Goal: Task Accomplishment & Management: Use online tool/utility

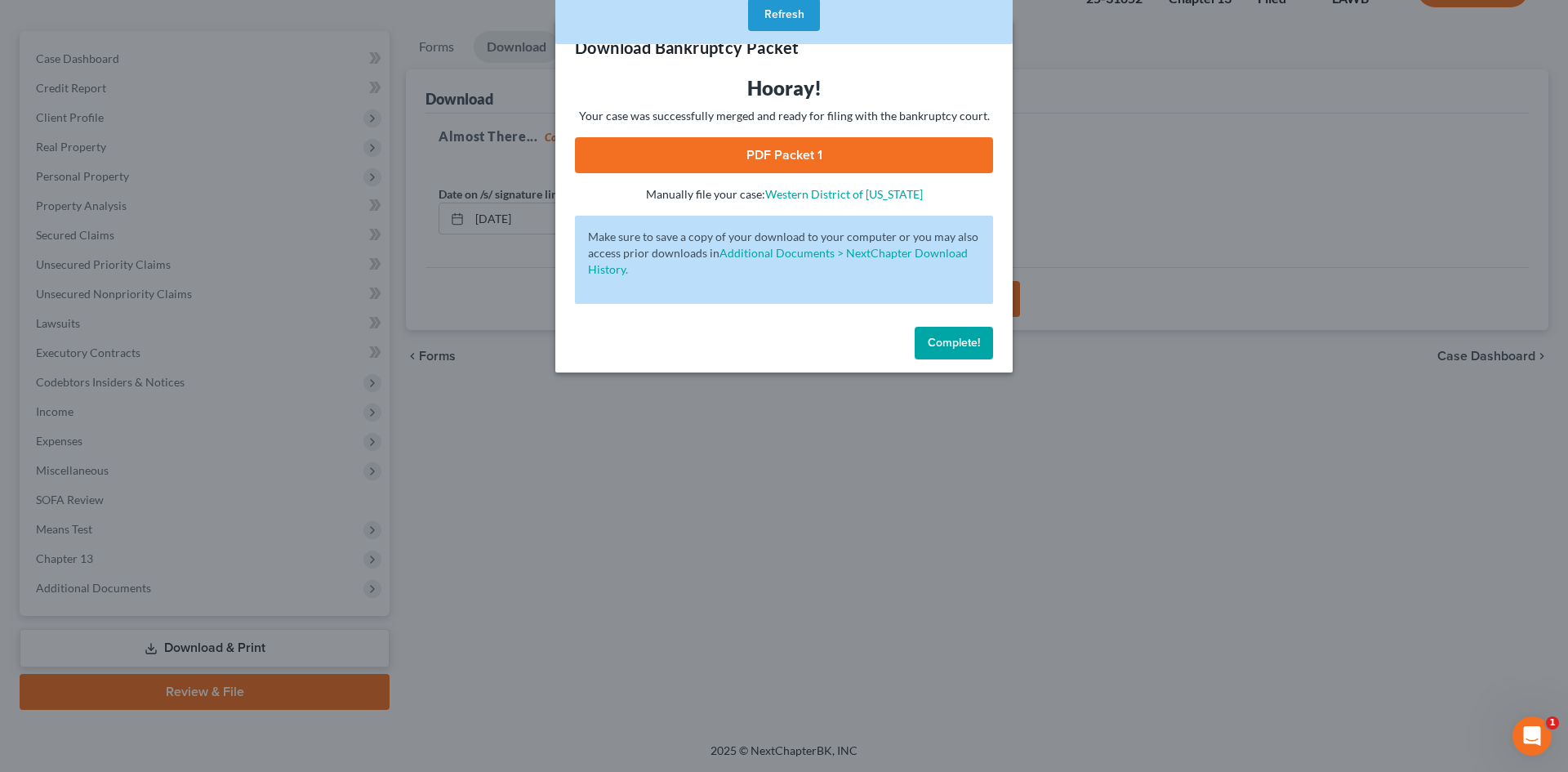
click at [955, 358] on button "Complete!" at bounding box center [954, 343] width 79 height 32
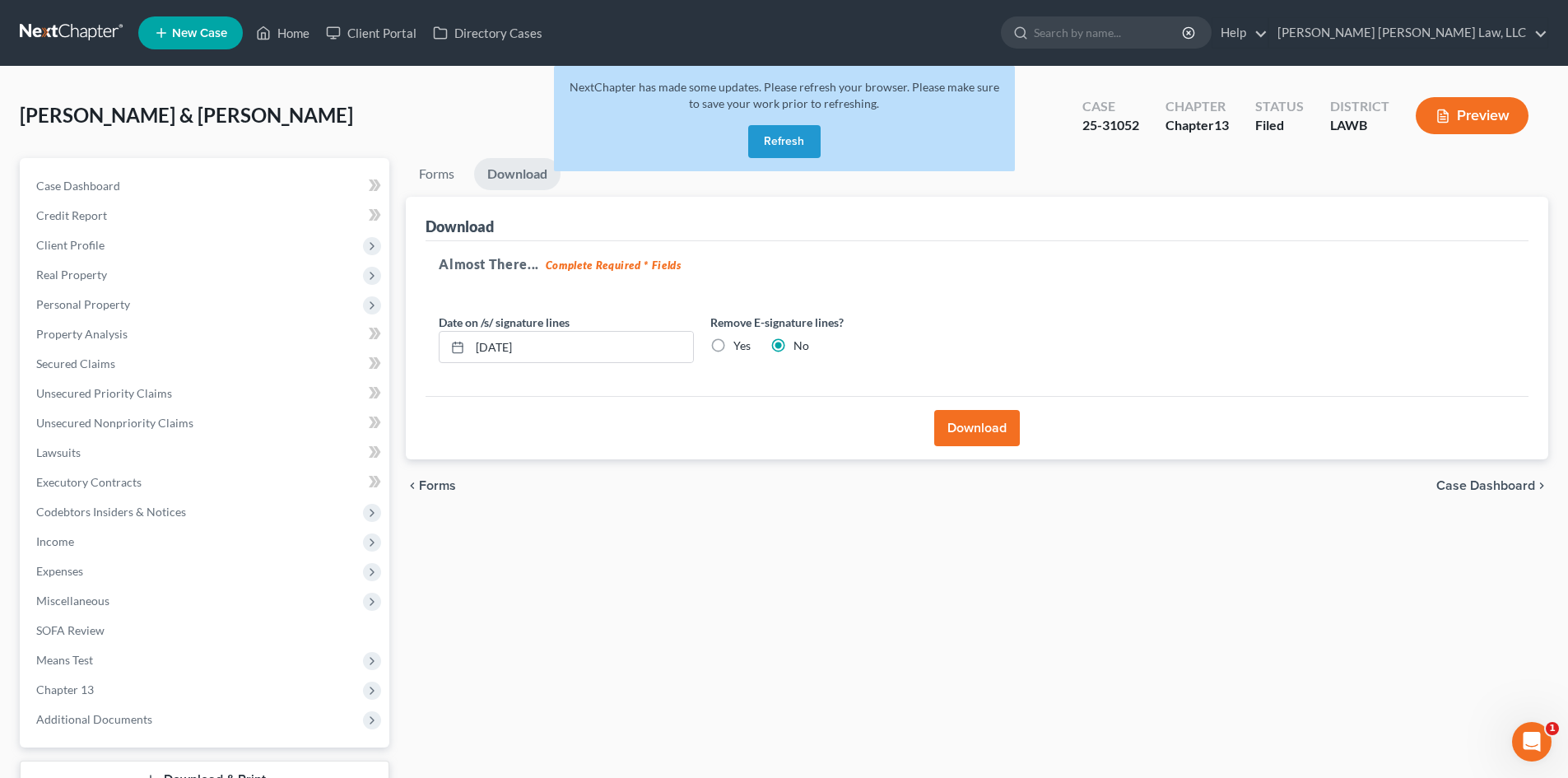
click at [779, 130] on button "Refresh" at bounding box center [784, 141] width 72 height 33
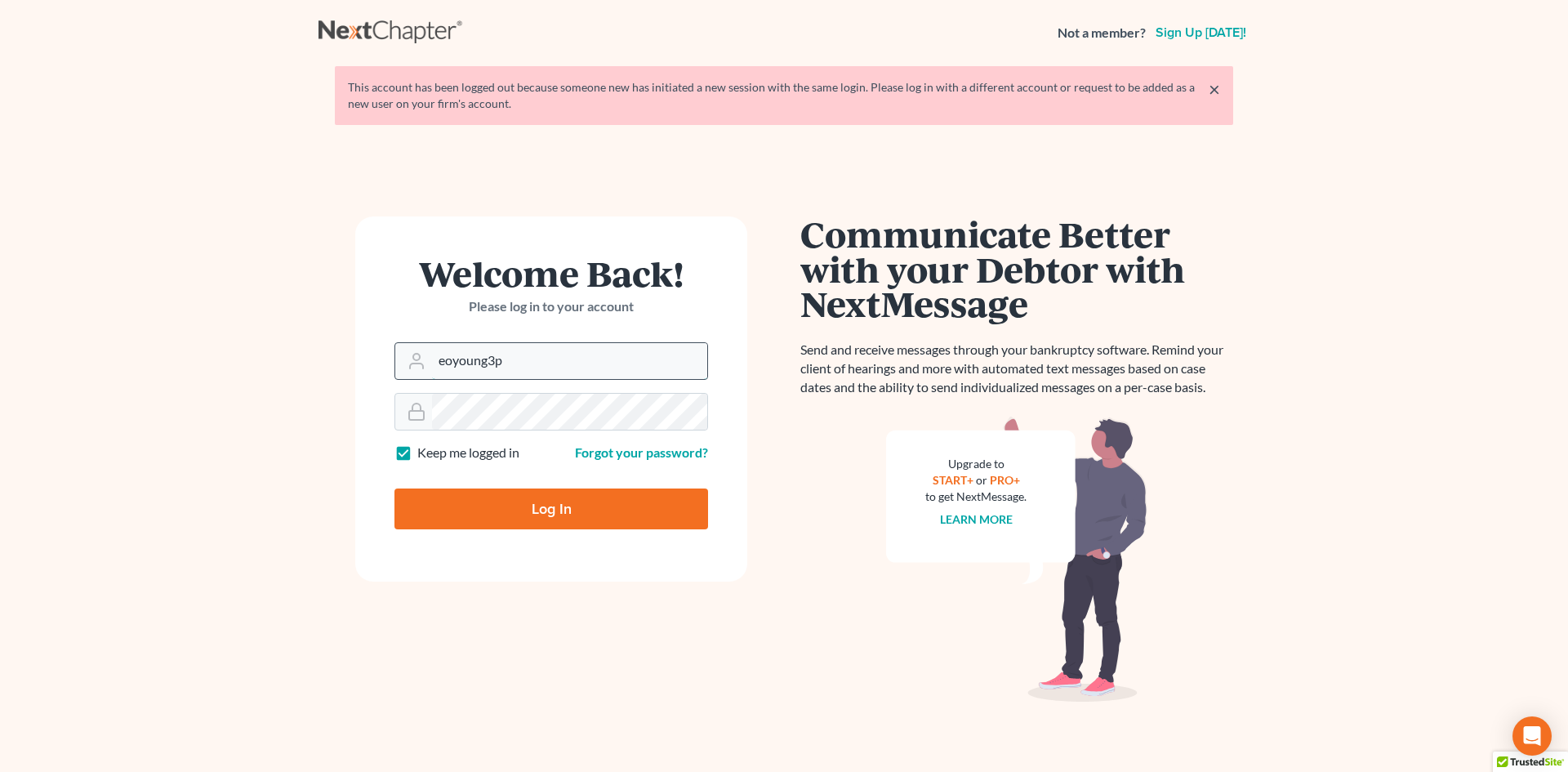
click at [578, 344] on input "eoyoung3p" at bounding box center [569, 360] width 275 height 36
type input "eharlow@eorumyoung.com"
click at [550, 497] on input "Log In" at bounding box center [551, 509] width 314 height 41
type input "Thinking..."
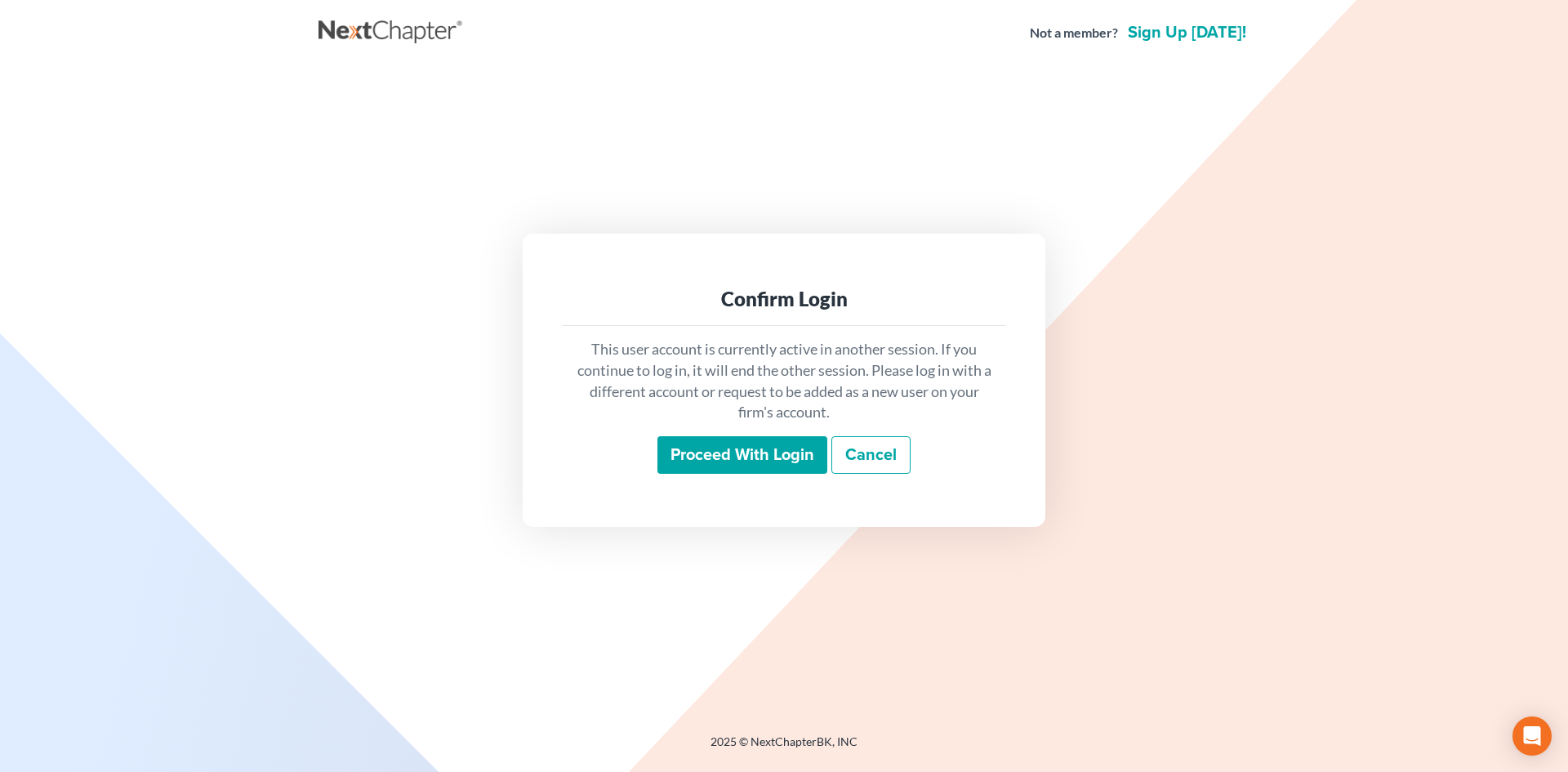
click at [759, 438] on input "Proceed with login" at bounding box center [742, 455] width 170 height 38
